Goal: Task Accomplishment & Management: Manage account settings

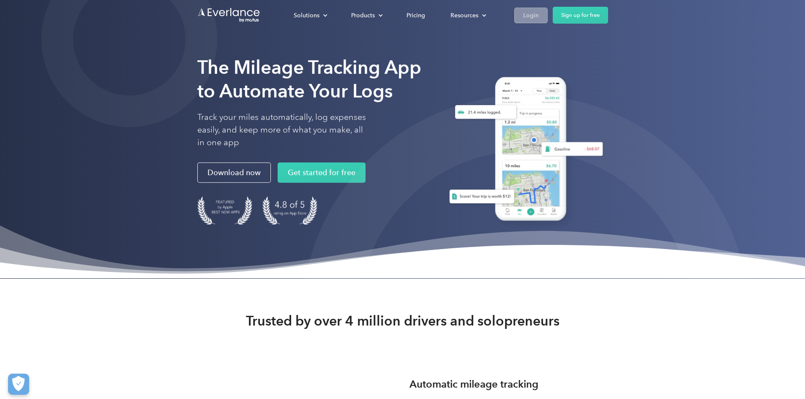
click at [539, 11] on div "Login" at bounding box center [531, 15] width 16 height 11
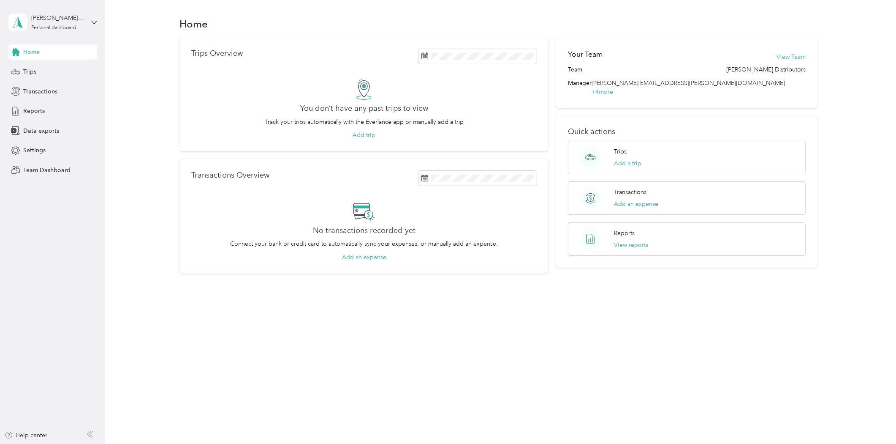
click at [35, 55] on span "Home" at bounding box center [31, 52] width 16 height 9
click at [39, 25] on div "Personal dashboard" at bounding box center [53, 27] width 45 height 5
click at [47, 74] on div "Team dashboard Personal dashboard Log out" at bounding box center [145, 88] width 262 height 53
click at [53, 14] on div "[PERSON_NAME][EMAIL_ADDRESS][PERSON_NAME][DOMAIN_NAME]" at bounding box center [57, 18] width 53 height 9
click at [52, 67] on div "Team dashboard" at bounding box center [38, 68] width 45 height 9
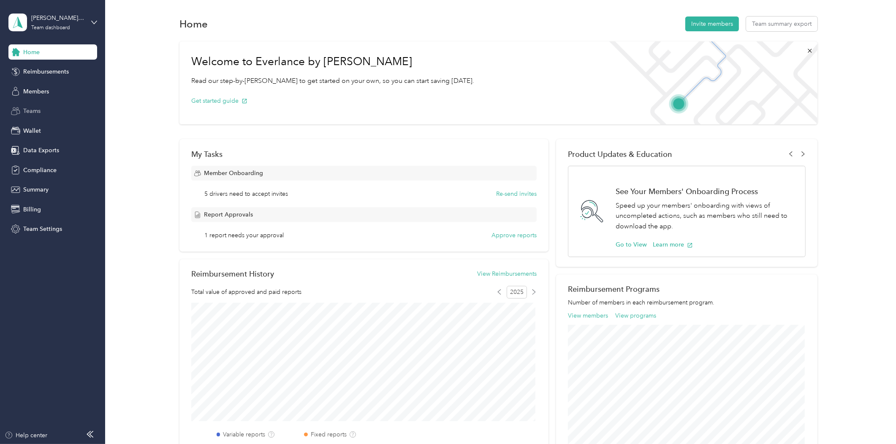
click at [36, 113] on span "Teams" at bounding box center [31, 110] width 17 height 9
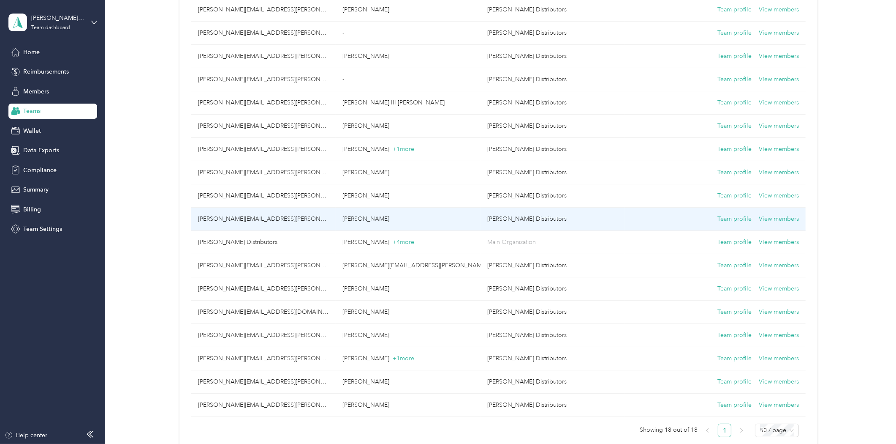
scroll to position [141, 0]
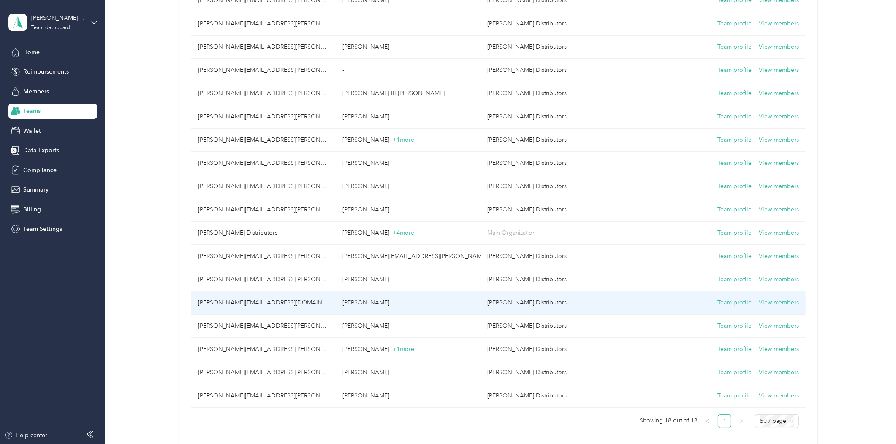
click at [778, 308] on td "Team profile View members" at bounding box center [715, 302] width 181 height 23
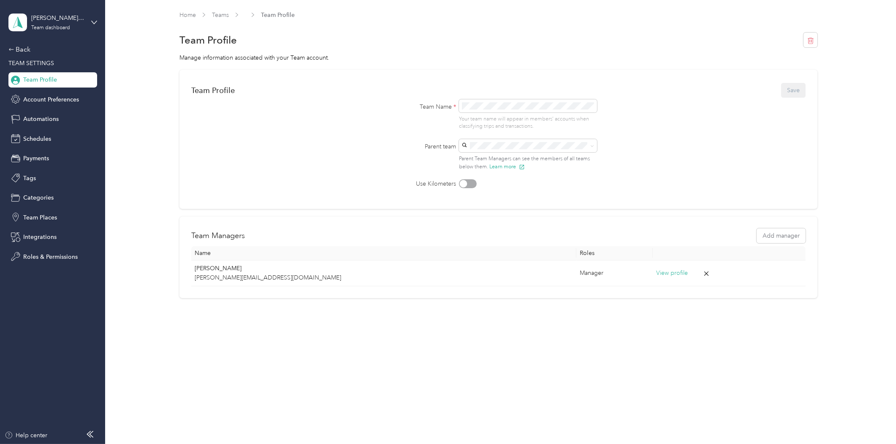
click at [229, 15] on div "Home Teams Team Profile" at bounding box center [499, 15] width 638 height 9
click at [217, 22] on div "Home Teams Team Profile" at bounding box center [499, 19] width 638 height 16
click at [218, 14] on link "Teams" at bounding box center [220, 14] width 17 height 7
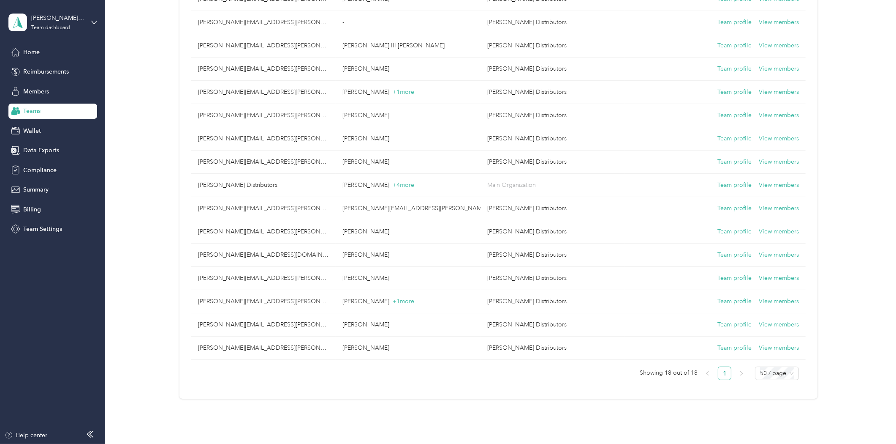
scroll to position [142, 0]
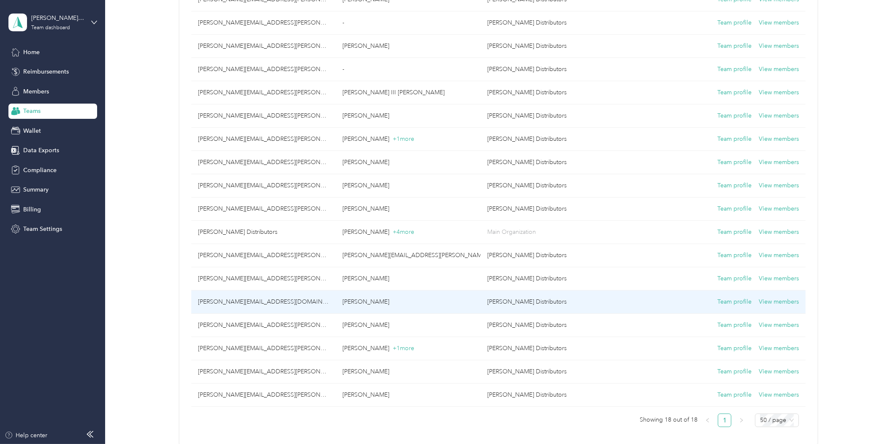
click at [233, 305] on td "[PERSON_NAME][EMAIL_ADDRESS][DOMAIN_NAME]" at bounding box center [263, 301] width 144 height 23
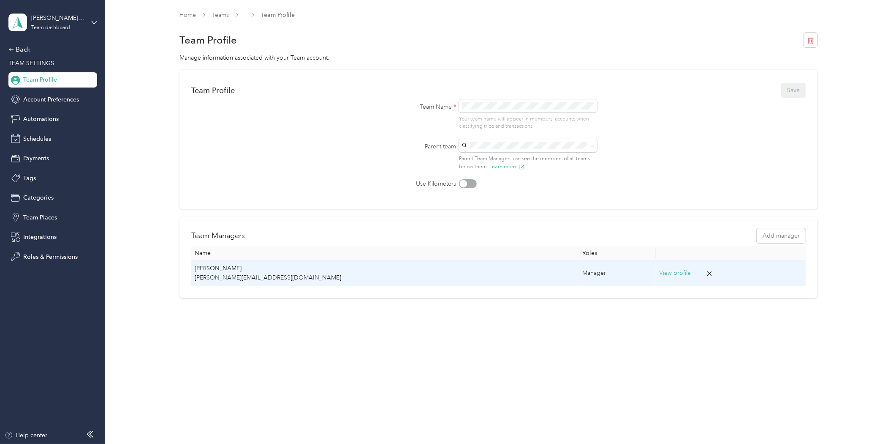
click at [579, 267] on td "Manager" at bounding box center [617, 273] width 77 height 26
click at [659, 270] on button "View profile" at bounding box center [675, 272] width 32 height 9
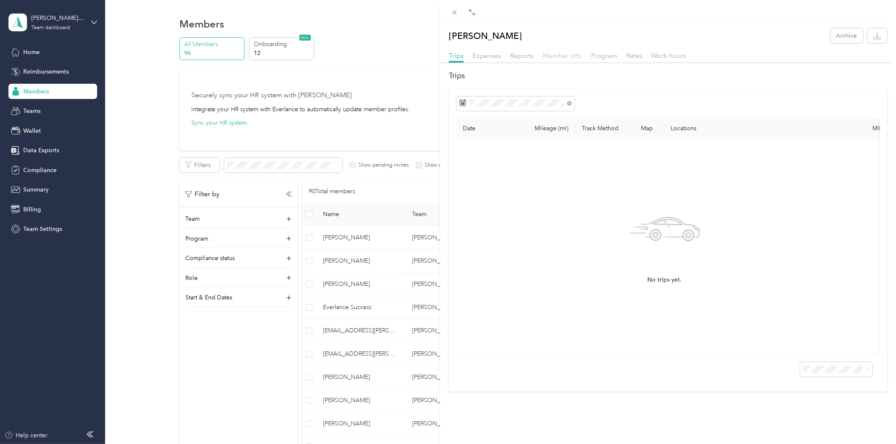
click at [561, 55] on span "Member info" at bounding box center [563, 56] width 40 height 8
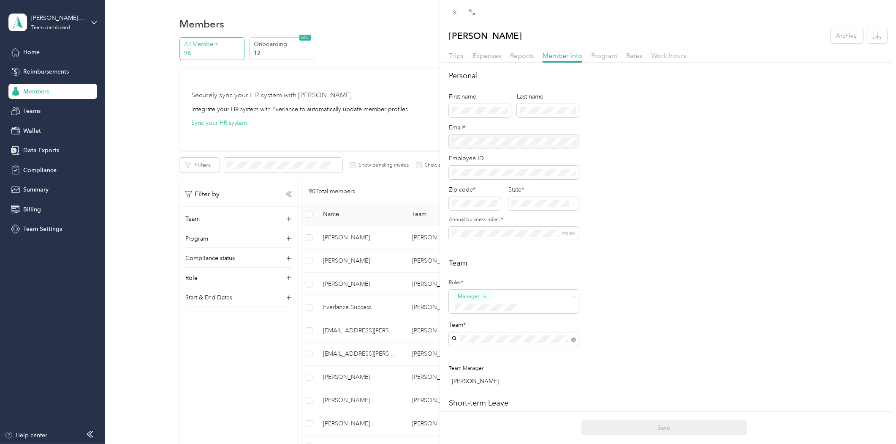
click at [602, 60] on div "Program" at bounding box center [604, 56] width 26 height 11
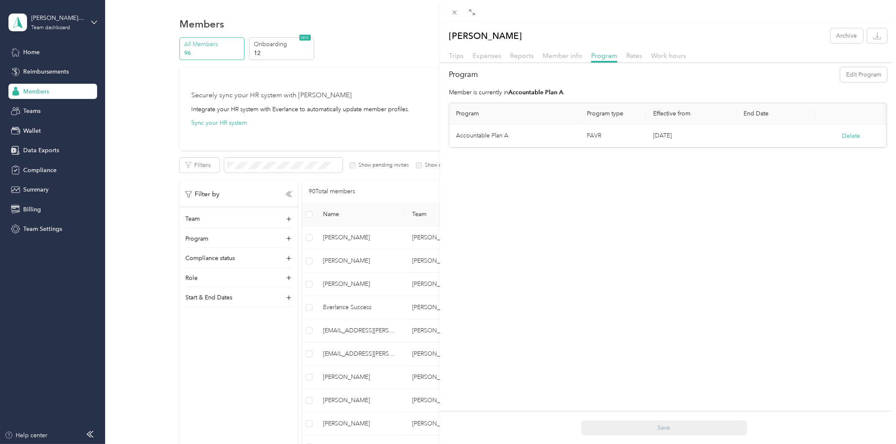
click at [256, 368] on div "Todd Snow Archive Trips Expenses Reports Member info Program Rates Work hours P…" at bounding box center [448, 222] width 896 height 444
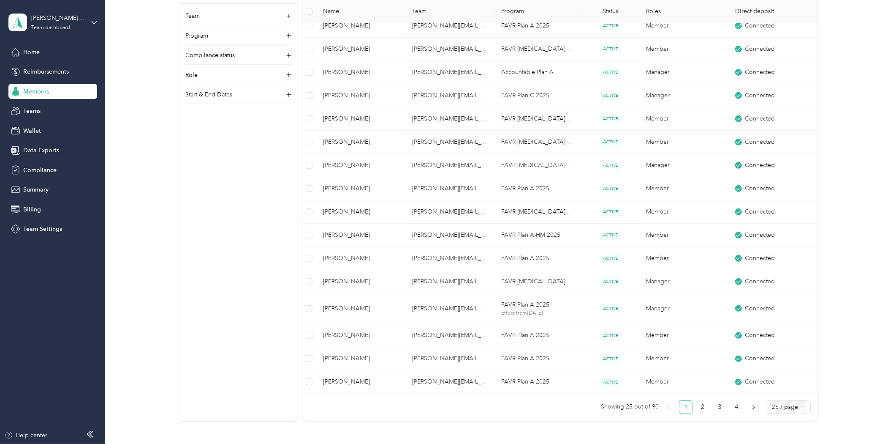
scroll to position [422, 0]
click at [703, 410] on link "2" at bounding box center [703, 405] width 13 height 13
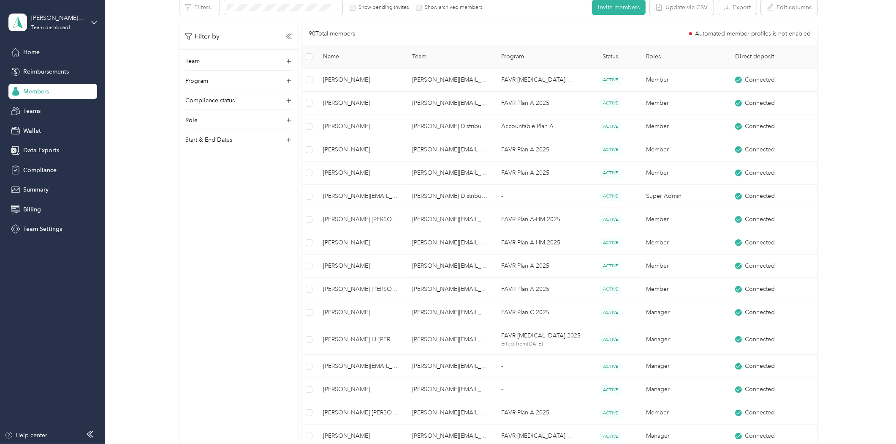
scroll to position [141, 0]
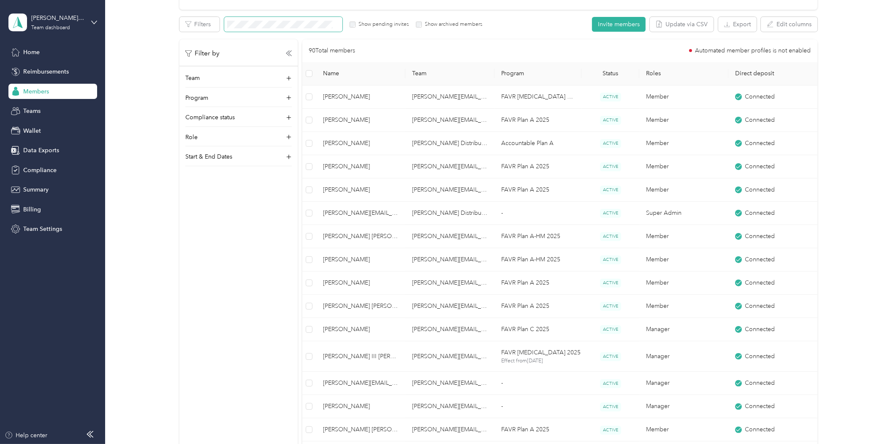
click at [279, 32] on div "Edit role Edit team Edit program Export Selected 0 of 90 members Cancel Filters…" at bounding box center [499, 359] width 638 height 684
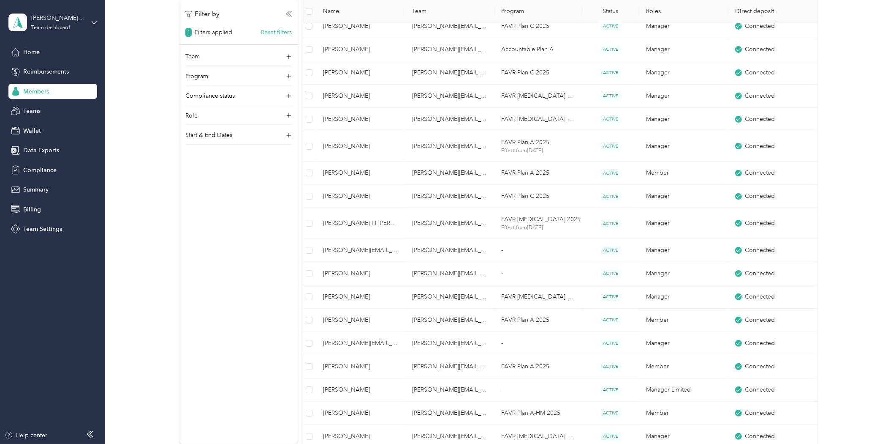
scroll to position [281, 0]
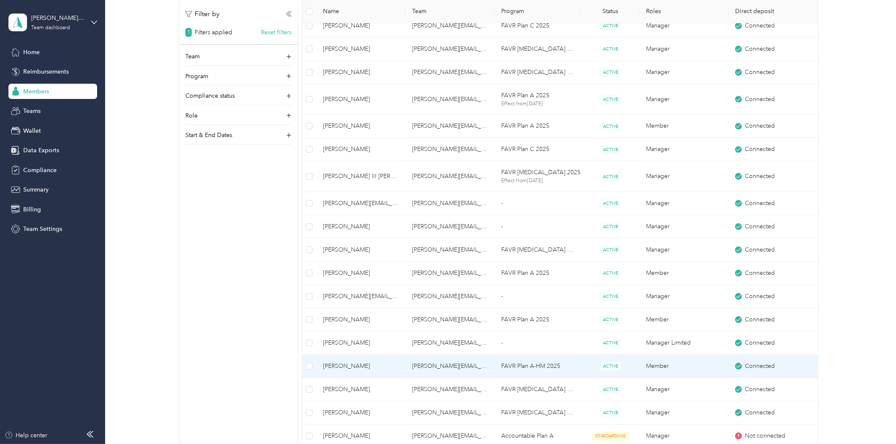
click at [338, 362] on span "[PERSON_NAME]" at bounding box center [361, 365] width 76 height 9
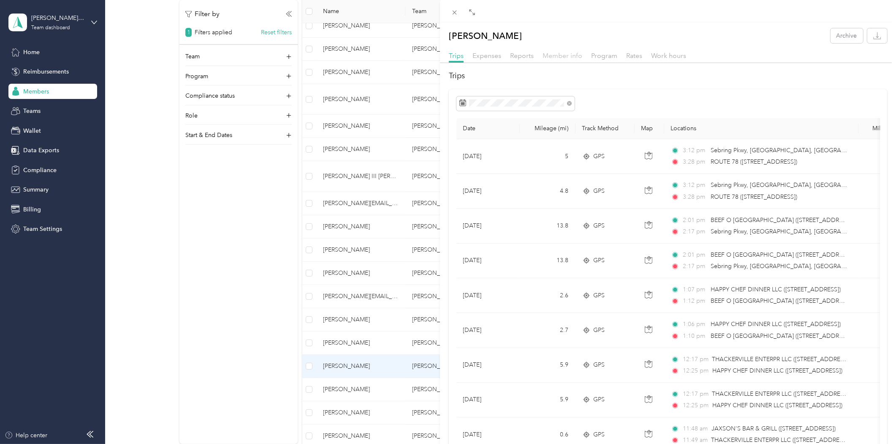
click at [558, 53] on span "Member info" at bounding box center [563, 56] width 40 height 8
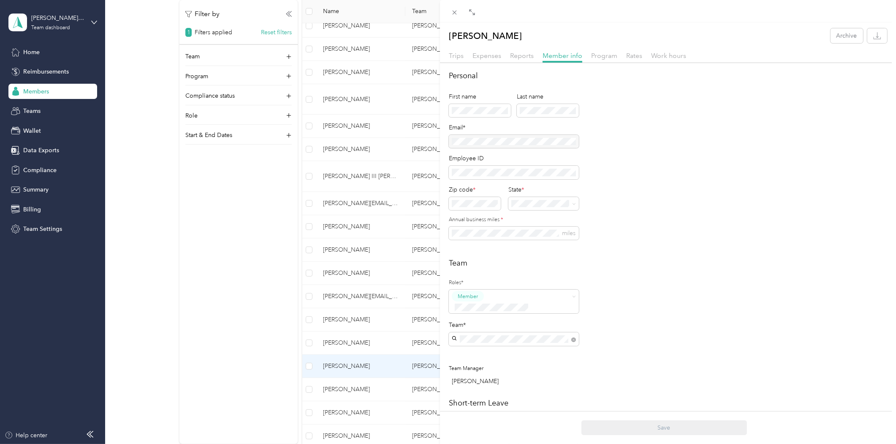
click at [171, 293] on div "Manuel Flores Archive Trips Expenses Reports Member info Program Rates Work hou…" at bounding box center [448, 222] width 896 height 444
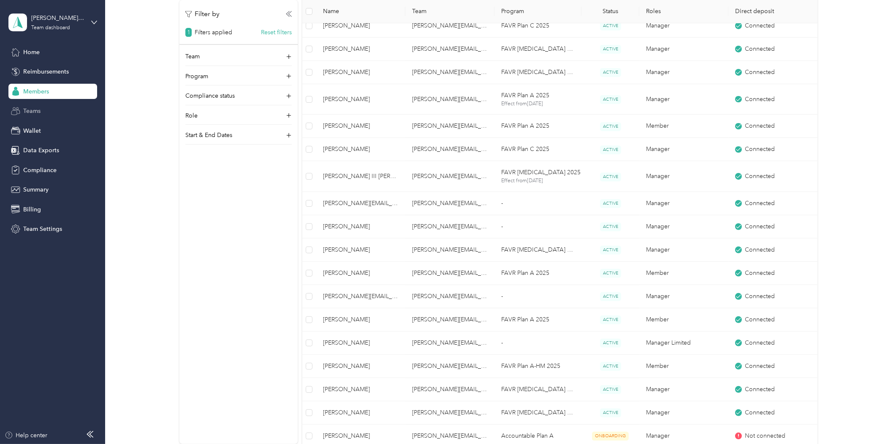
click at [36, 116] on div "Teams" at bounding box center [52, 111] width 89 height 15
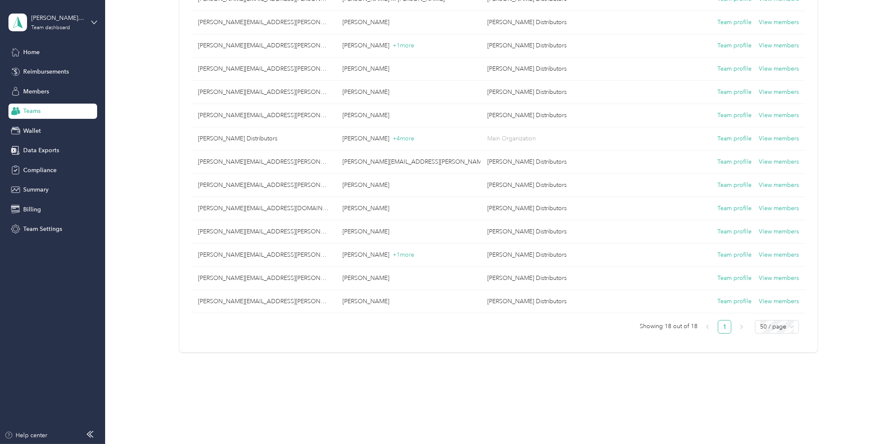
scroll to position [235, 0]
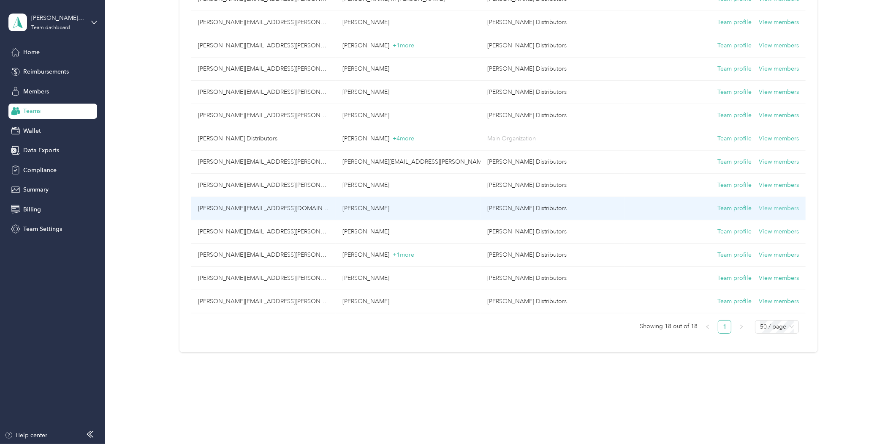
click at [784, 208] on button "View members" at bounding box center [779, 208] width 40 height 9
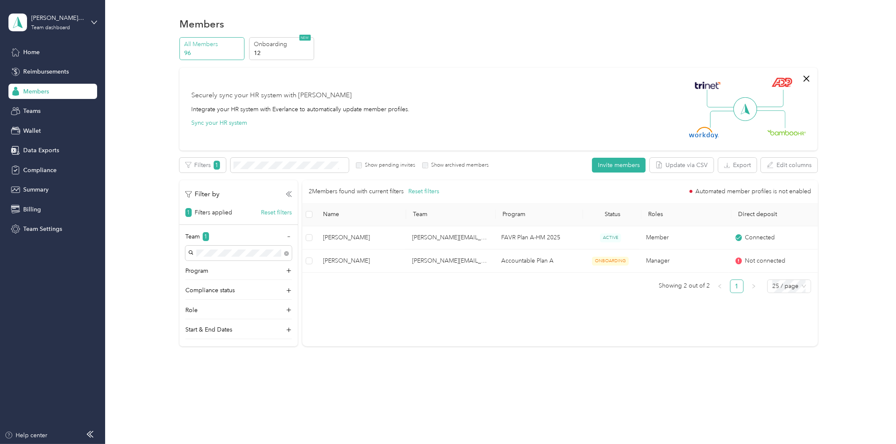
click at [579, 81] on div "Securely sync your HR system with Everlance Integrate your HR system with Everl…" at bounding box center [495, 108] width 608 height 59
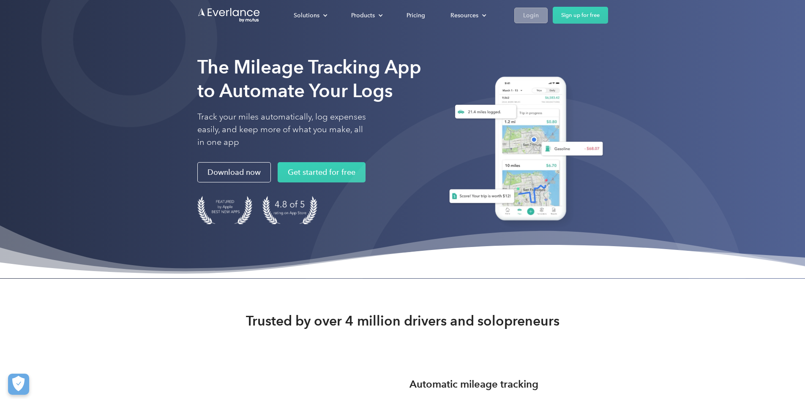
click at [539, 20] on div "Login" at bounding box center [531, 15] width 16 height 11
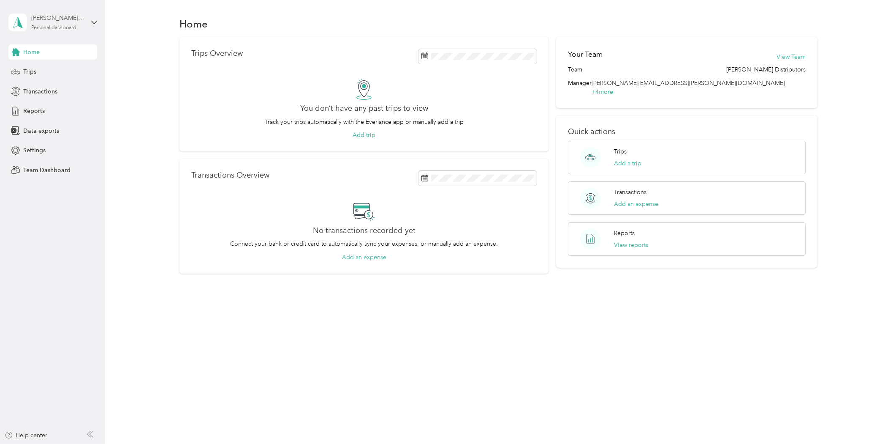
click at [45, 20] on div "[PERSON_NAME][EMAIL_ADDRESS][PERSON_NAME][DOMAIN_NAME]" at bounding box center [57, 18] width 53 height 9
click at [40, 74] on div "Team dashboard Personal dashboard Log out" at bounding box center [145, 88] width 262 height 53
click at [94, 20] on icon at bounding box center [94, 22] width 6 height 6
click at [46, 67] on div "Team dashboard" at bounding box center [38, 64] width 45 height 9
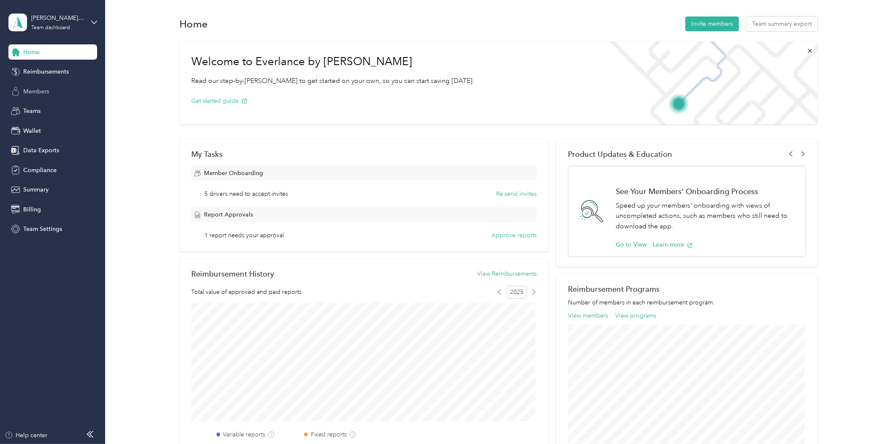
click at [33, 91] on span "Members" at bounding box center [36, 91] width 26 height 9
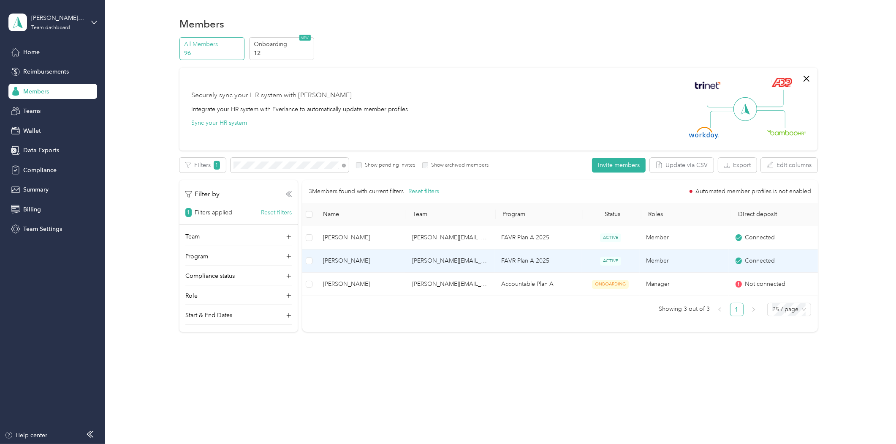
click at [341, 260] on span "[PERSON_NAME]" at bounding box center [361, 260] width 76 height 9
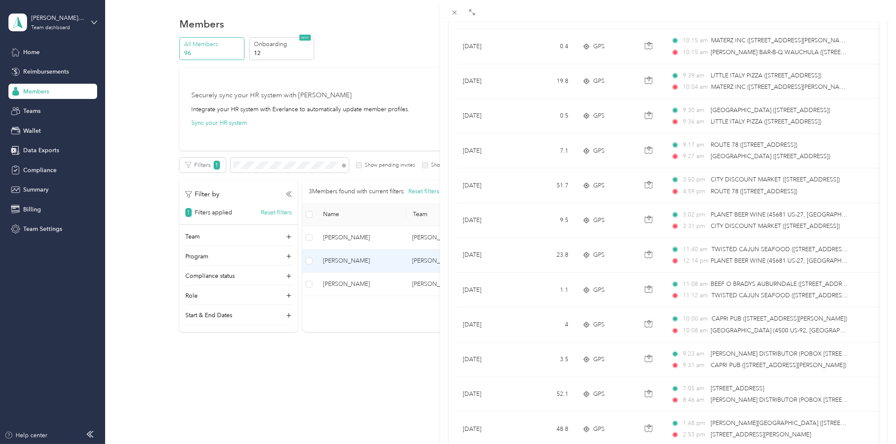
scroll to position [637, 0]
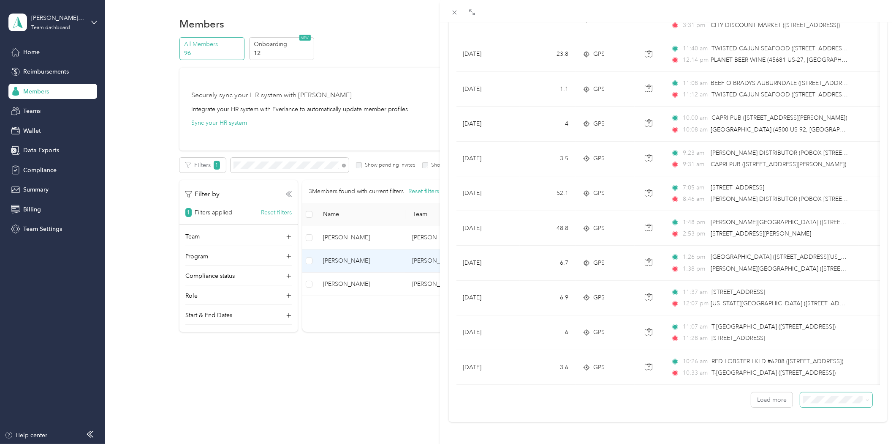
click at [829, 397] on span at bounding box center [837, 399] width 72 height 15
click at [810, 377] on li "100 per load" at bounding box center [830, 376] width 72 height 15
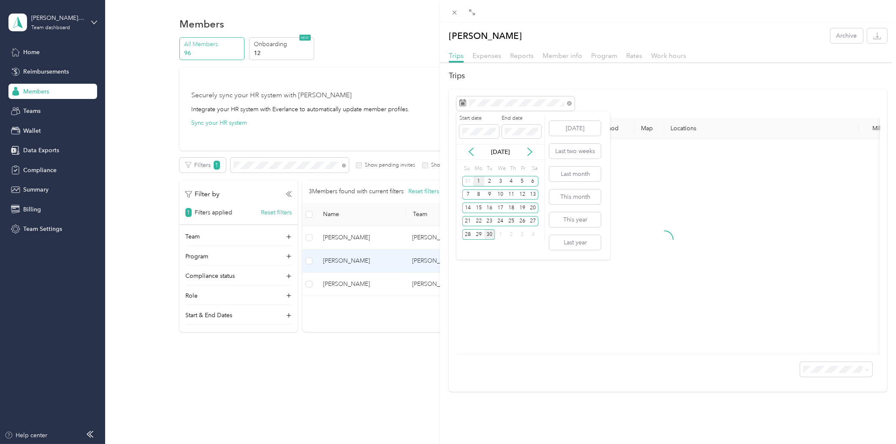
click at [476, 180] on div "1" at bounding box center [479, 181] width 11 height 11
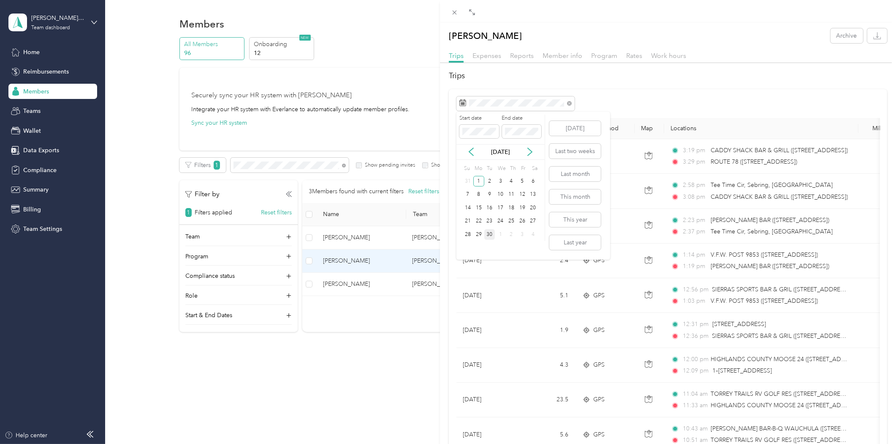
click at [487, 230] on div "30" at bounding box center [490, 234] width 11 height 11
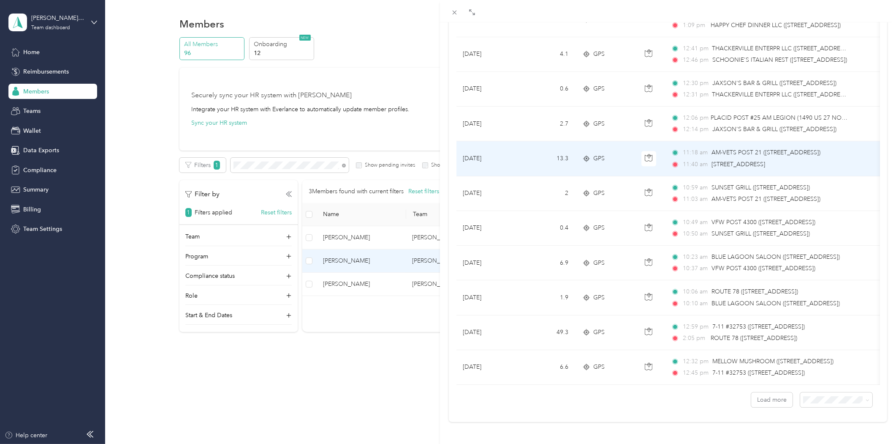
scroll to position [3245, 0]
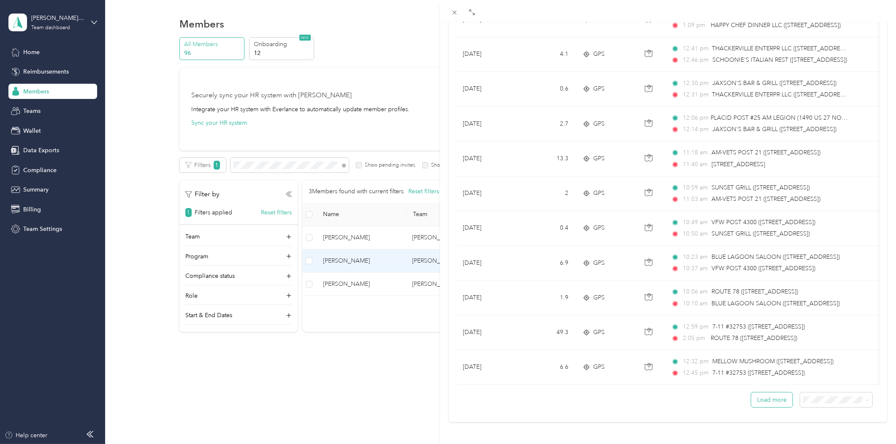
click at [767, 392] on button "Load more" at bounding box center [772, 399] width 41 height 15
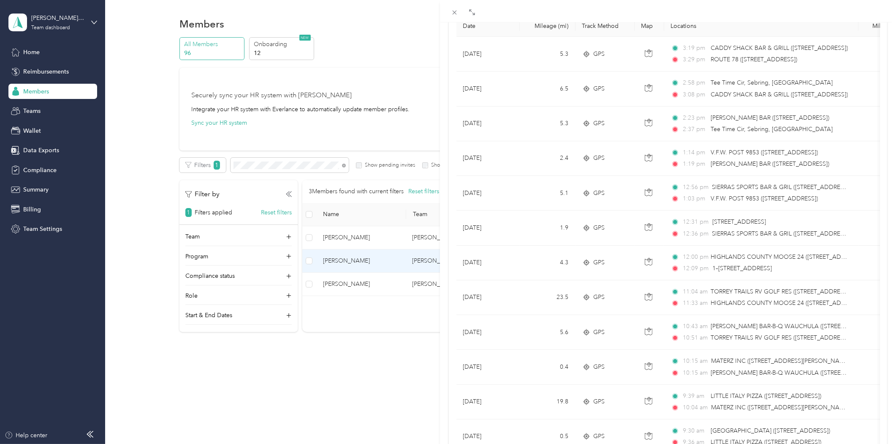
scroll to position [0, 0]
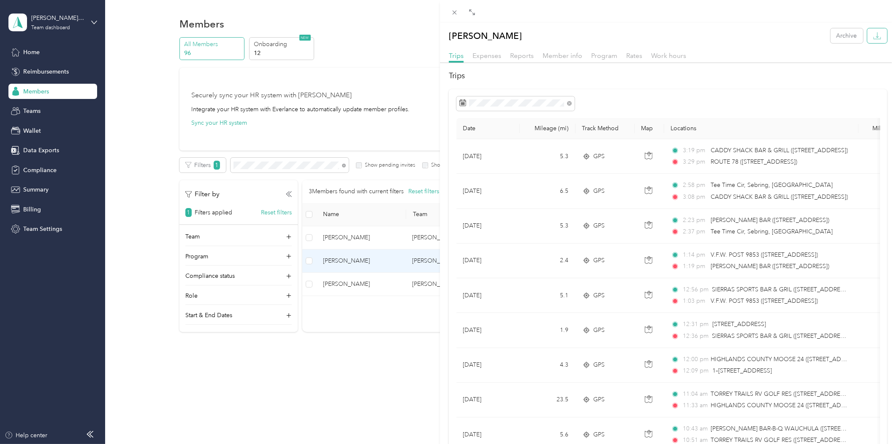
click at [874, 37] on icon "button" at bounding box center [878, 36] width 8 height 8
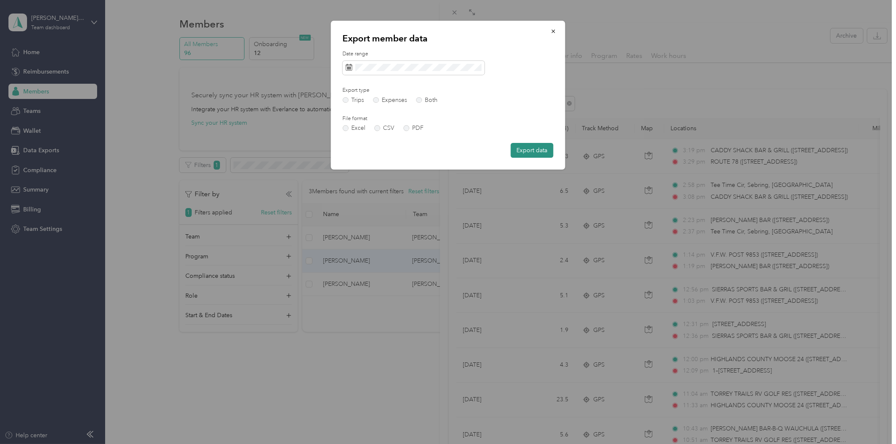
click at [547, 153] on button "Export data" at bounding box center [532, 150] width 43 height 15
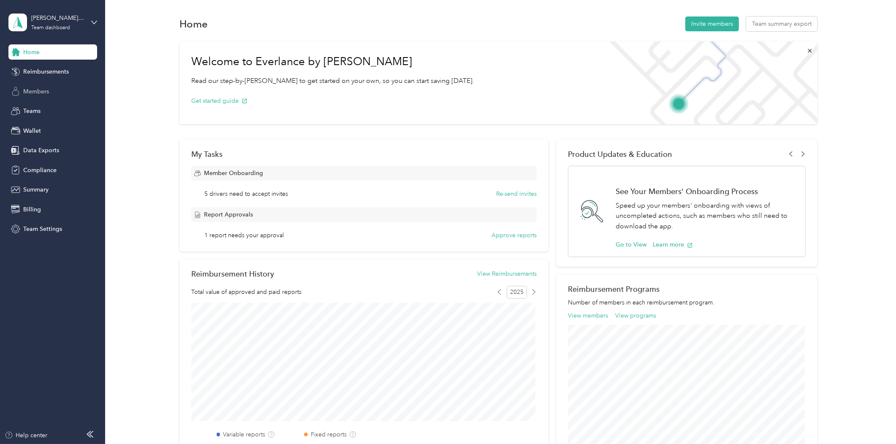
click at [32, 85] on div "Members" at bounding box center [52, 91] width 89 height 15
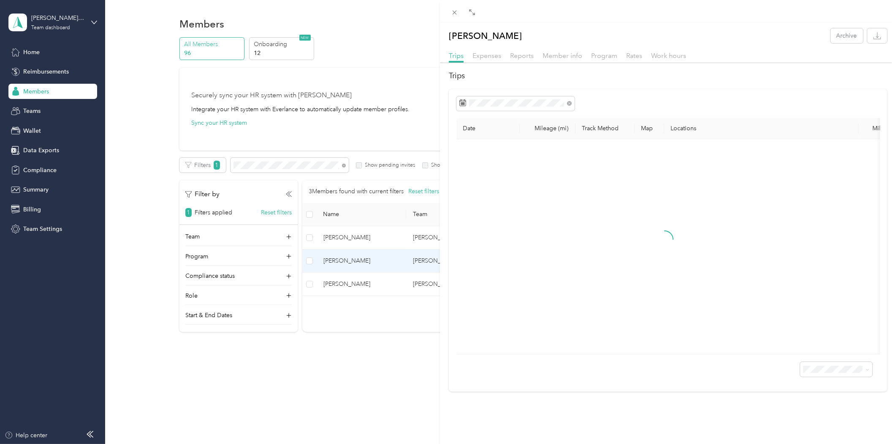
click at [343, 163] on div "[PERSON_NAME] Archive Trips Expenses Reports Member info Program Rates Work hou…" at bounding box center [448, 222] width 896 height 444
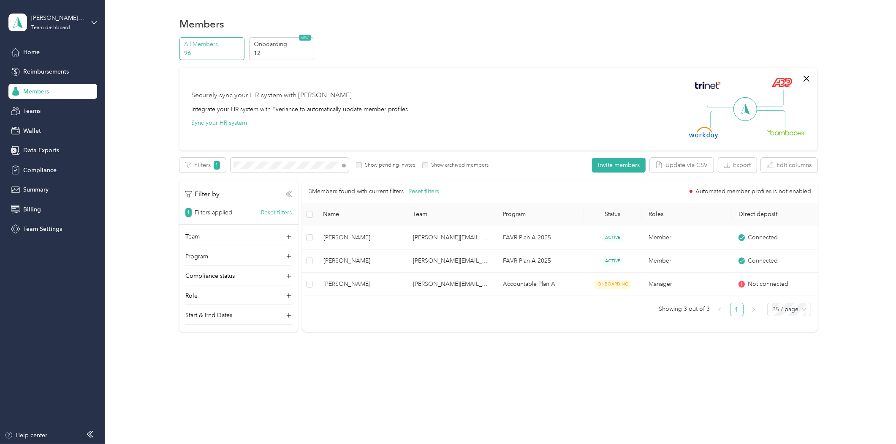
click at [343, 163] on icon at bounding box center [344, 165] width 4 height 4
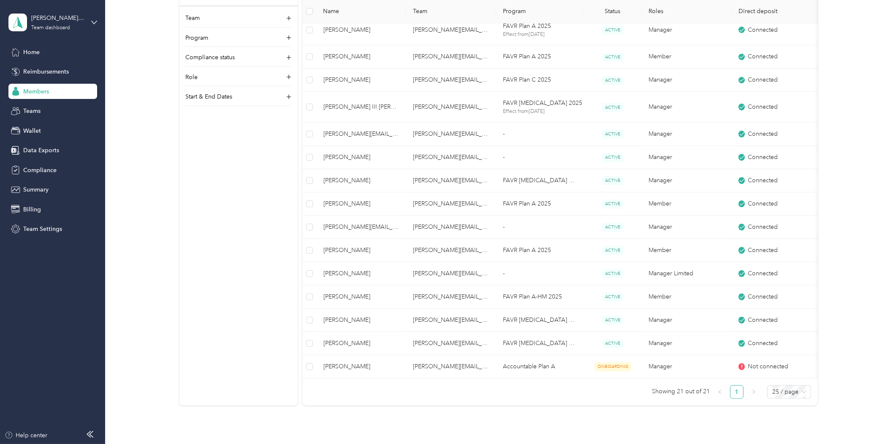
scroll to position [414, 0]
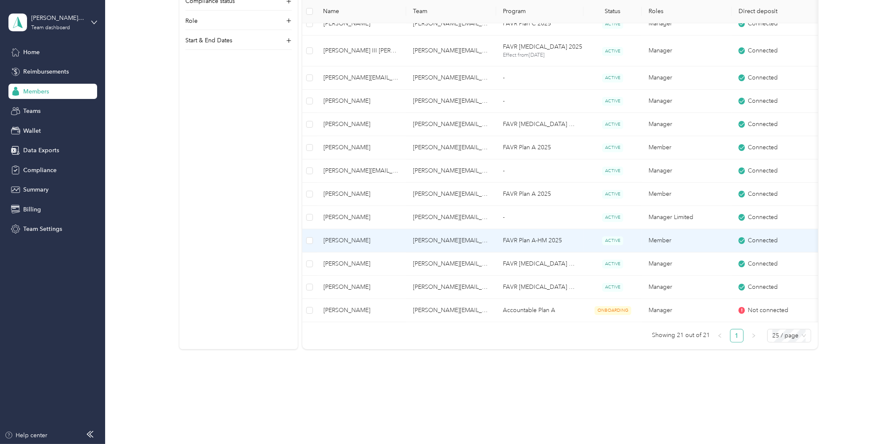
click at [356, 236] on span "[PERSON_NAME]" at bounding box center [362, 240] width 76 height 9
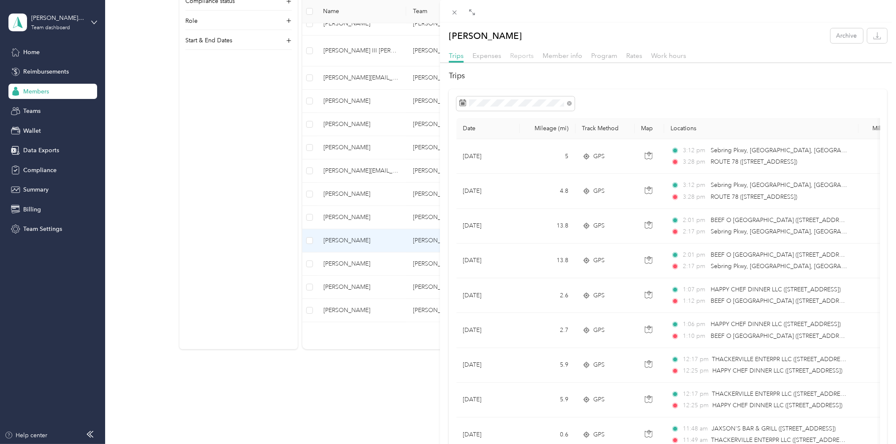
click at [529, 56] on span "Reports" at bounding box center [522, 56] width 24 height 8
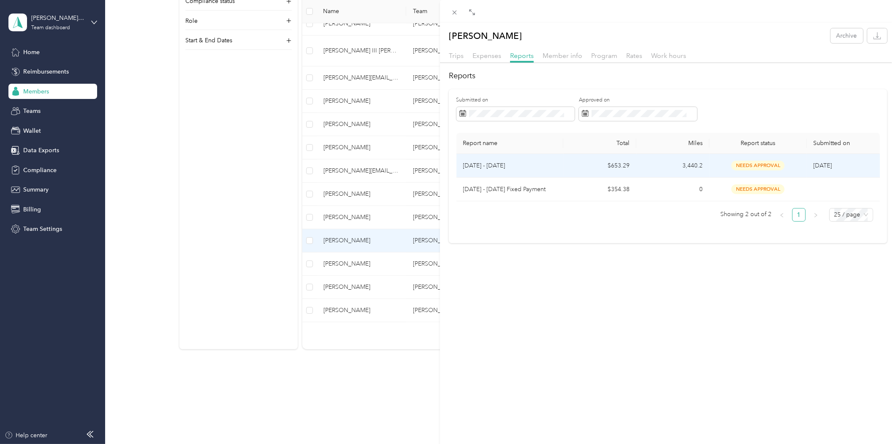
click at [747, 164] on span "needs approval" at bounding box center [758, 166] width 53 height 10
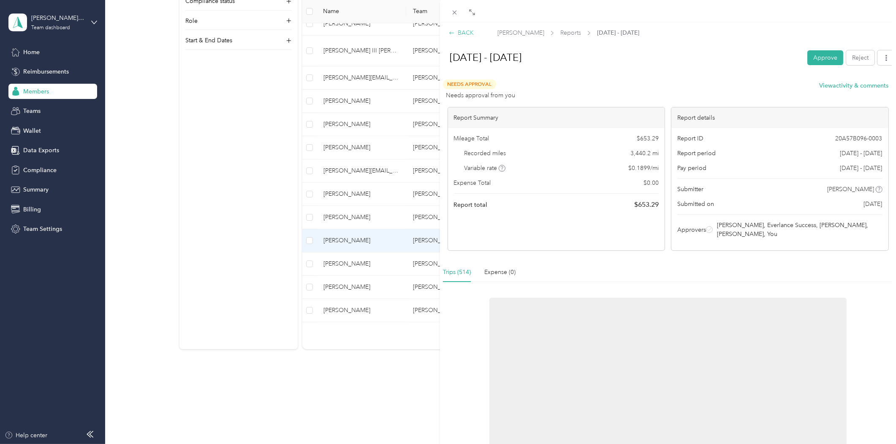
click at [461, 32] on div "BACK" at bounding box center [461, 32] width 25 height 9
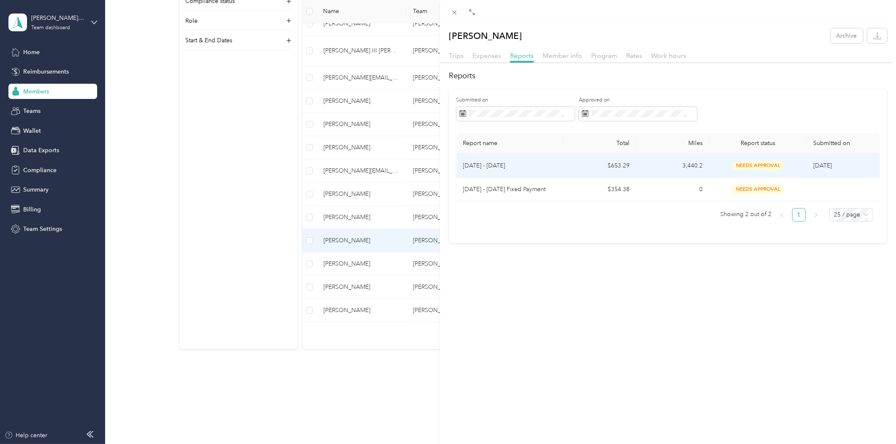
click at [483, 161] on p "[DATE] - [DATE]" at bounding box center [510, 165] width 94 height 9
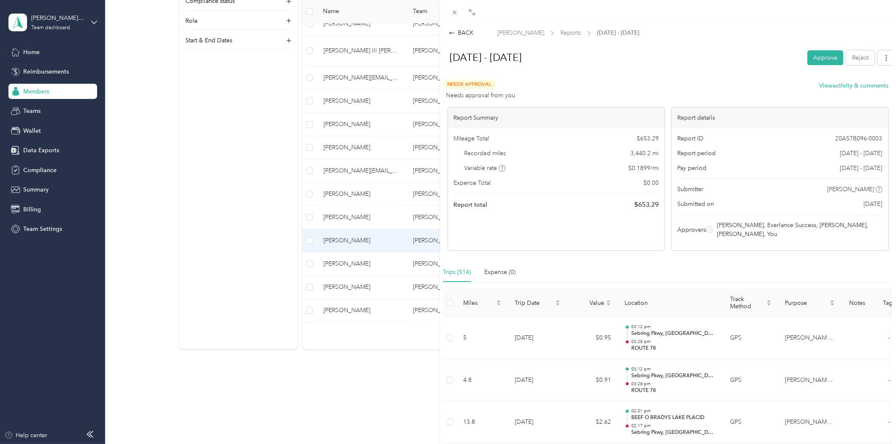
click at [321, 382] on div "BACK [PERSON_NAME] Reports [DATE] - [DATE] [DATE] - [DATE] Approve Reject Needs…" at bounding box center [448, 222] width 896 height 444
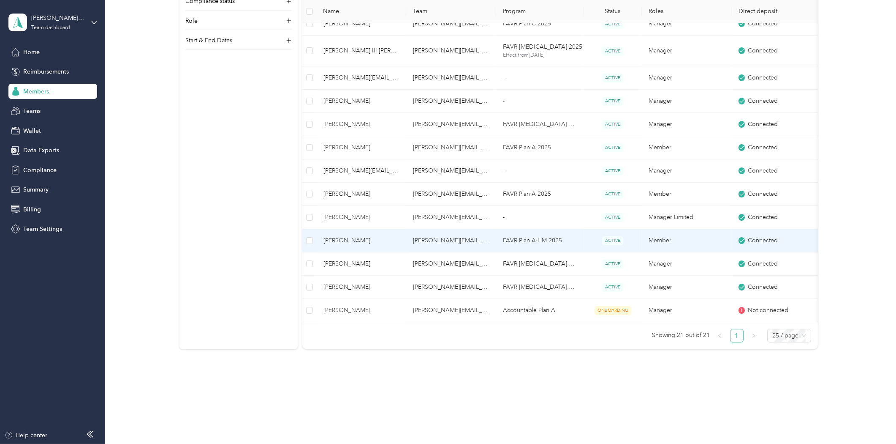
click at [422, 235] on td "[PERSON_NAME][EMAIL_ADDRESS][DOMAIN_NAME]" at bounding box center [451, 240] width 90 height 23
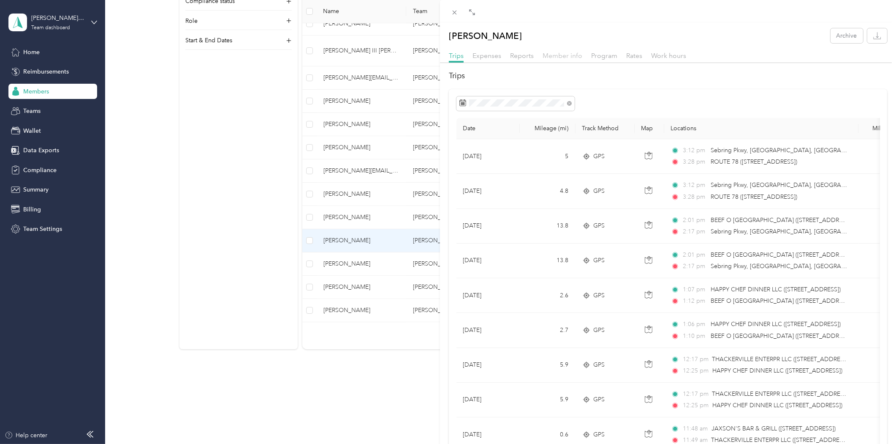
click at [566, 56] on span "Member info" at bounding box center [563, 56] width 40 height 8
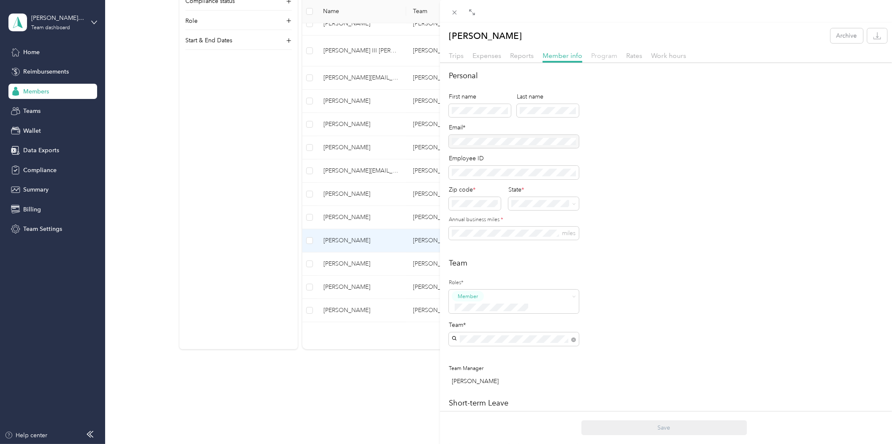
click at [610, 56] on span "Program" at bounding box center [604, 56] width 26 height 8
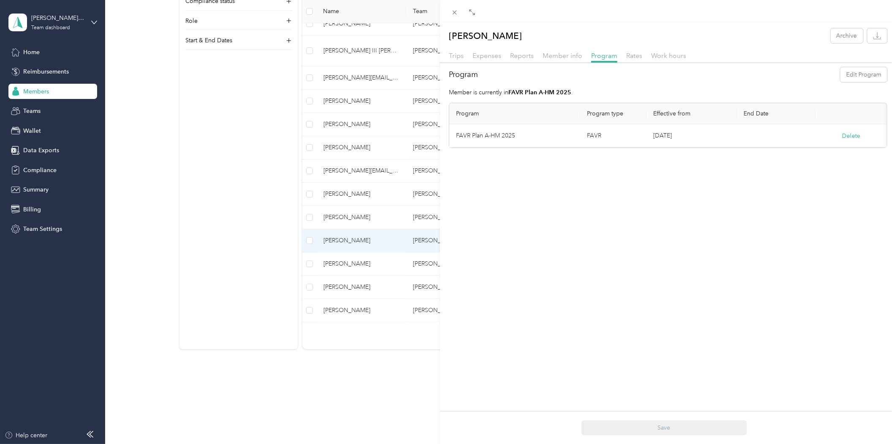
click at [365, 365] on div "[PERSON_NAME] Archive Trips Expenses Reports Member info Program Rates Work hou…" at bounding box center [448, 222] width 896 height 444
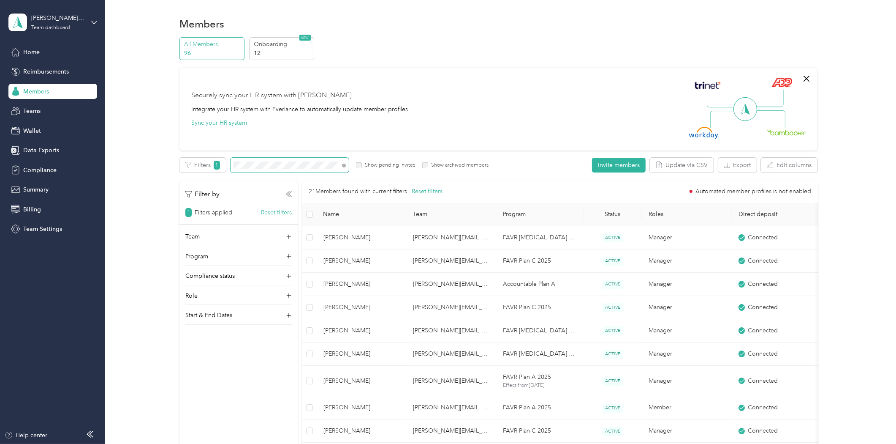
click at [245, 164] on span at bounding box center [290, 165] width 118 height 15
click at [245, 167] on span at bounding box center [290, 165] width 118 height 15
drag, startPoint x: 250, startPoint y: 170, endPoint x: 223, endPoint y: 161, distance: 28.6
click at [223, 161] on div "Filters 1 Show pending invites Show archived members" at bounding box center [334, 165] width 309 height 15
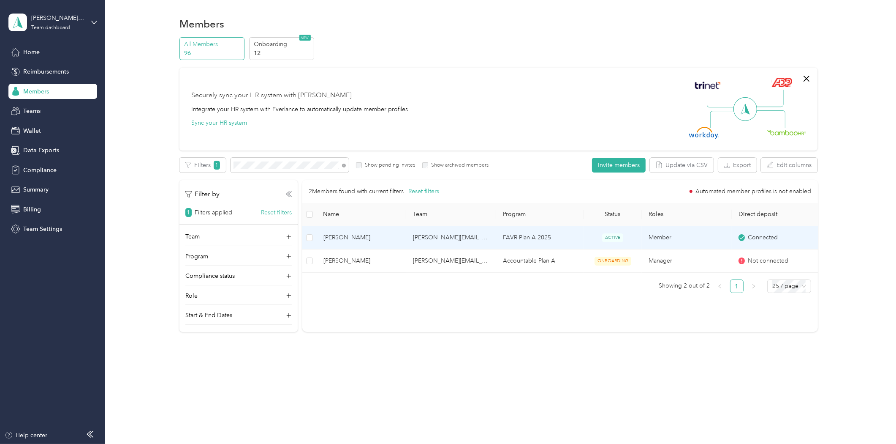
click at [330, 240] on span "[PERSON_NAME]" at bounding box center [362, 237] width 76 height 9
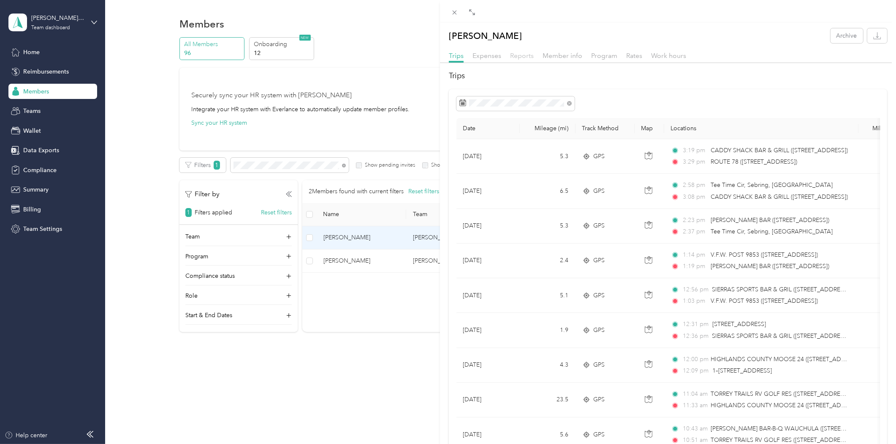
click at [517, 55] on span "Reports" at bounding box center [522, 56] width 24 height 8
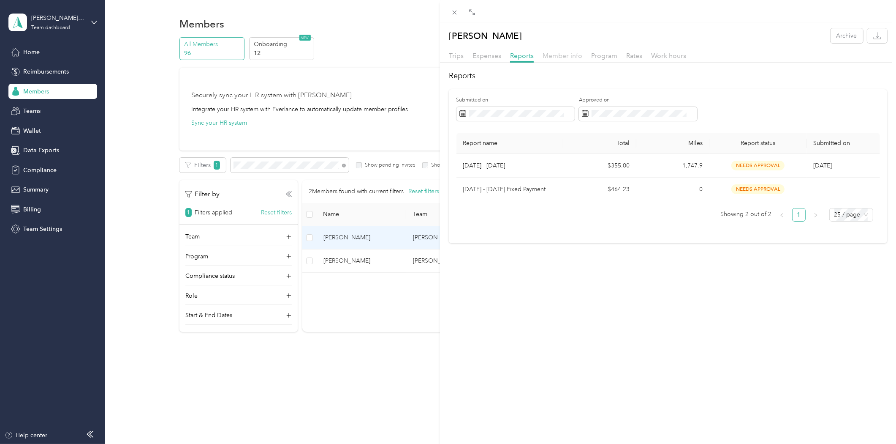
click at [546, 53] on span "Member info" at bounding box center [563, 56] width 40 height 8
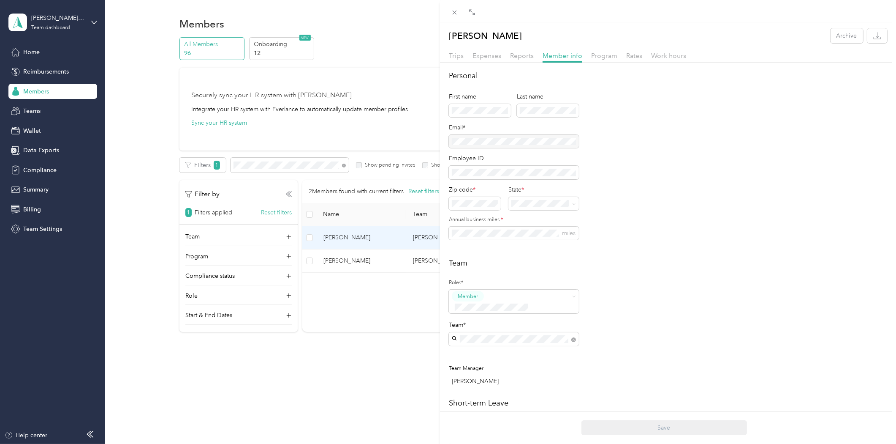
click at [343, 163] on div "[PERSON_NAME] Archive Trips Expenses Reports Member info Program Rates Work hou…" at bounding box center [448, 222] width 896 height 444
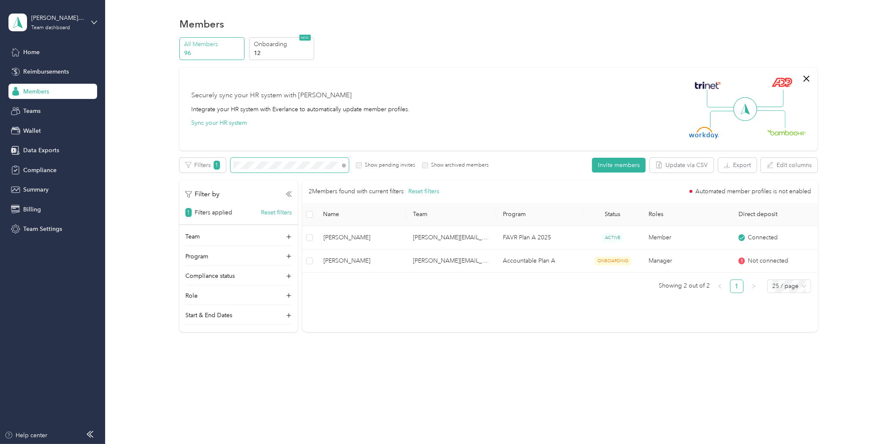
click at [345, 168] on span at bounding box center [342, 165] width 7 height 9
click at [345, 167] on span at bounding box center [344, 164] width 4 height 7
click at [344, 166] on icon at bounding box center [344, 165] width 4 height 4
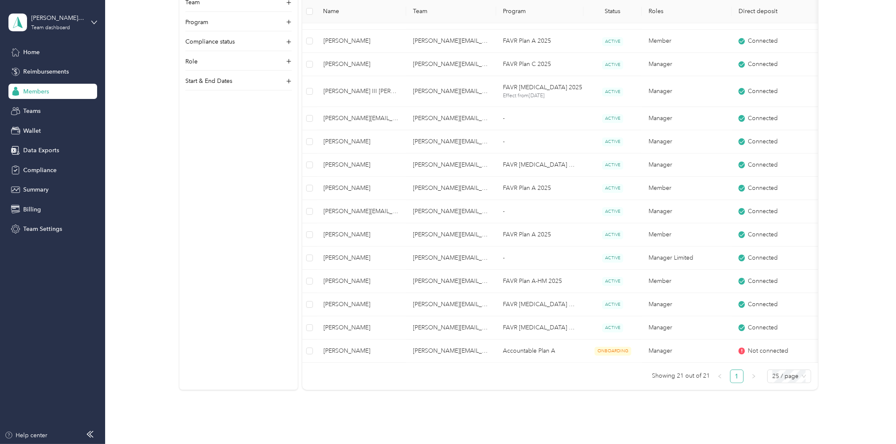
scroll to position [375, 0]
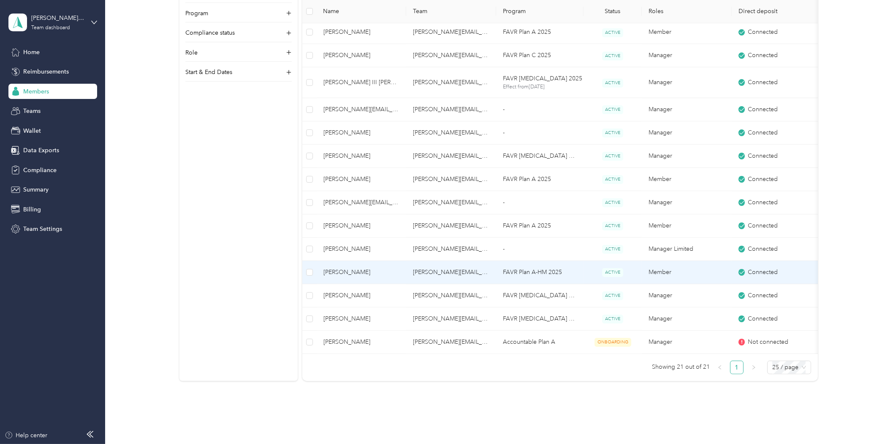
click at [376, 278] on td "[PERSON_NAME]" at bounding box center [362, 272] width 90 height 23
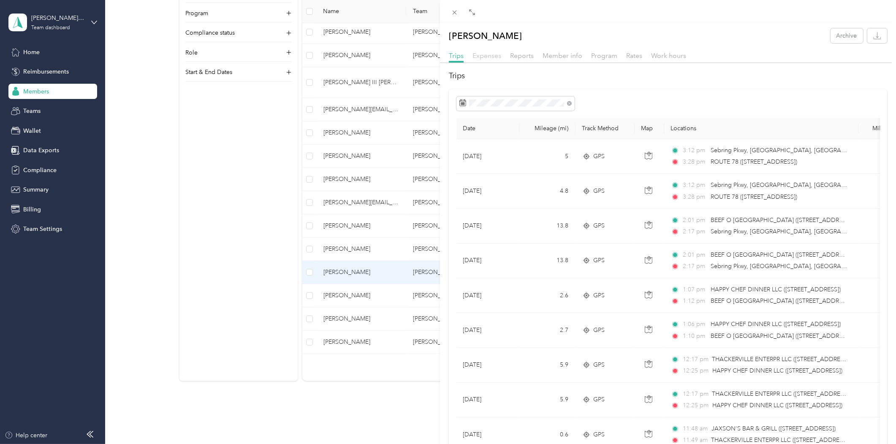
click at [488, 53] on span "Expenses" at bounding box center [487, 56] width 29 height 8
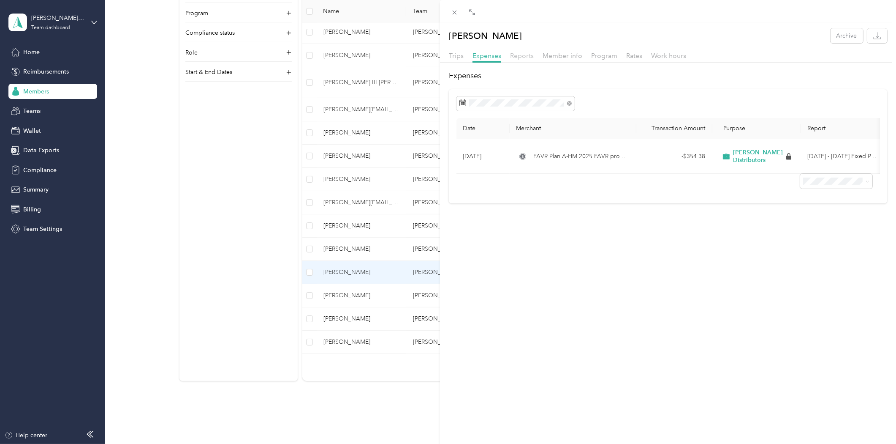
click at [513, 53] on span "Reports" at bounding box center [522, 56] width 24 height 8
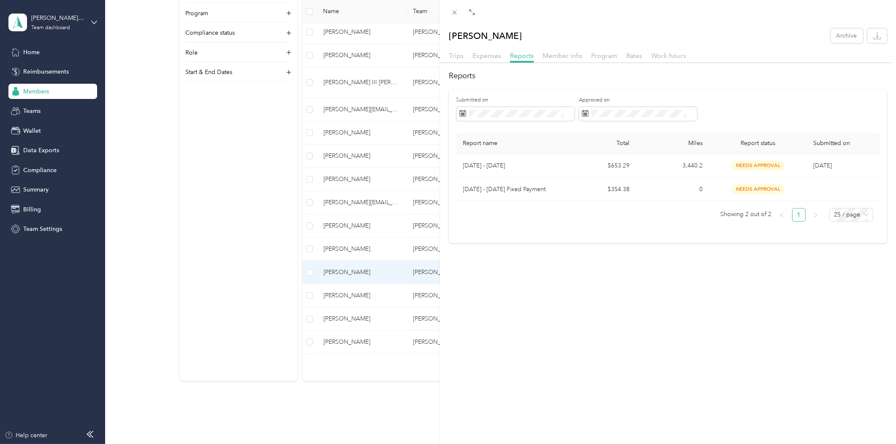
click at [224, 280] on div "[PERSON_NAME] Archive Trips Expenses Reports Member info Program Rates Work hou…" at bounding box center [448, 222] width 896 height 444
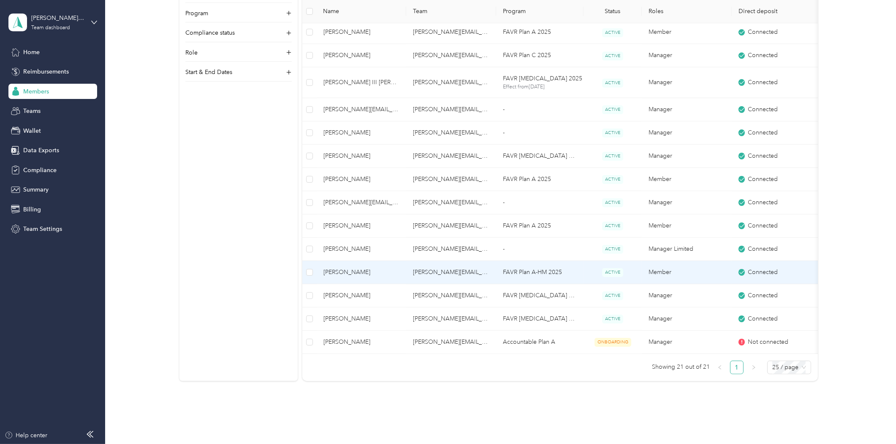
click at [378, 261] on td "[PERSON_NAME]" at bounding box center [362, 272] width 90 height 23
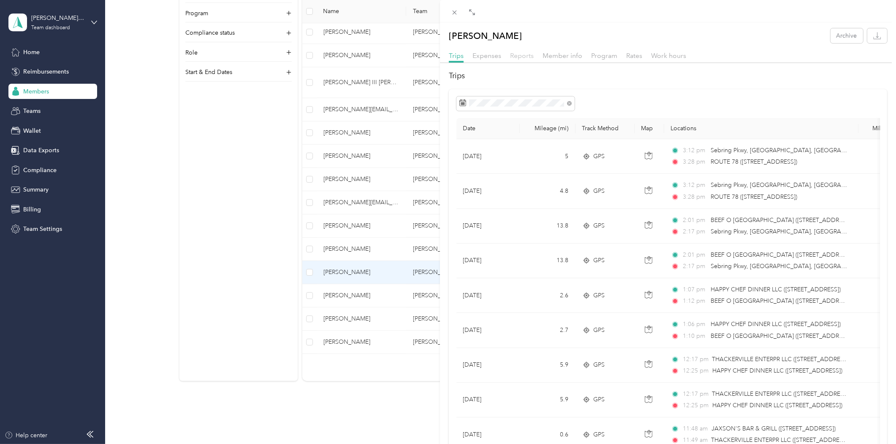
click at [523, 54] on span "Reports" at bounding box center [522, 56] width 24 height 8
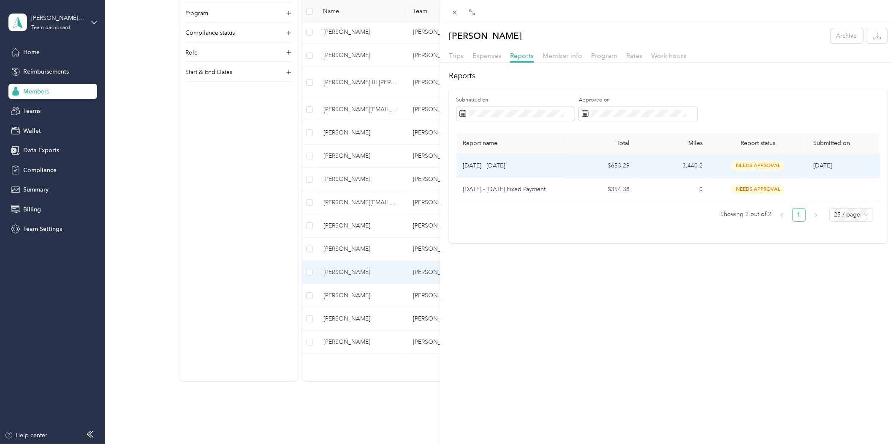
click at [763, 161] on span "needs approval" at bounding box center [758, 166] width 53 height 10
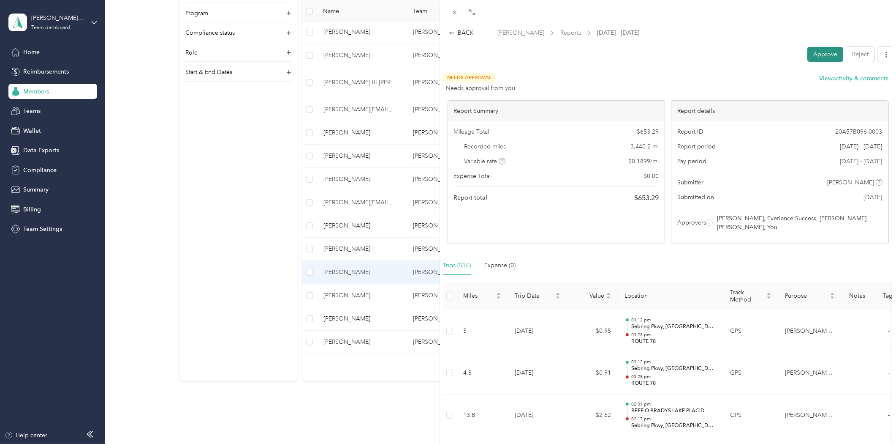
click at [811, 57] on button "Approve" at bounding box center [826, 54] width 36 height 15
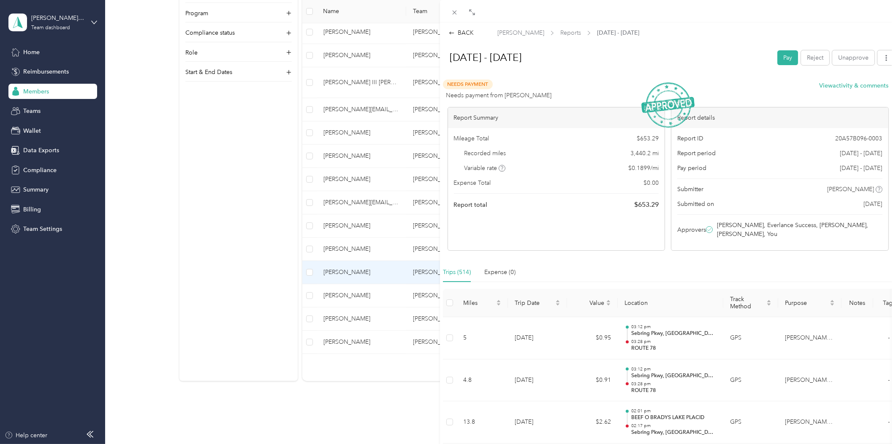
click at [236, 259] on div "BACK [PERSON_NAME] Reports [DATE] - [DATE] [DATE] - [DATE] Pay Reject Unapprove…" at bounding box center [448, 222] width 896 height 444
